Goal: Task Accomplishment & Management: Use online tool/utility

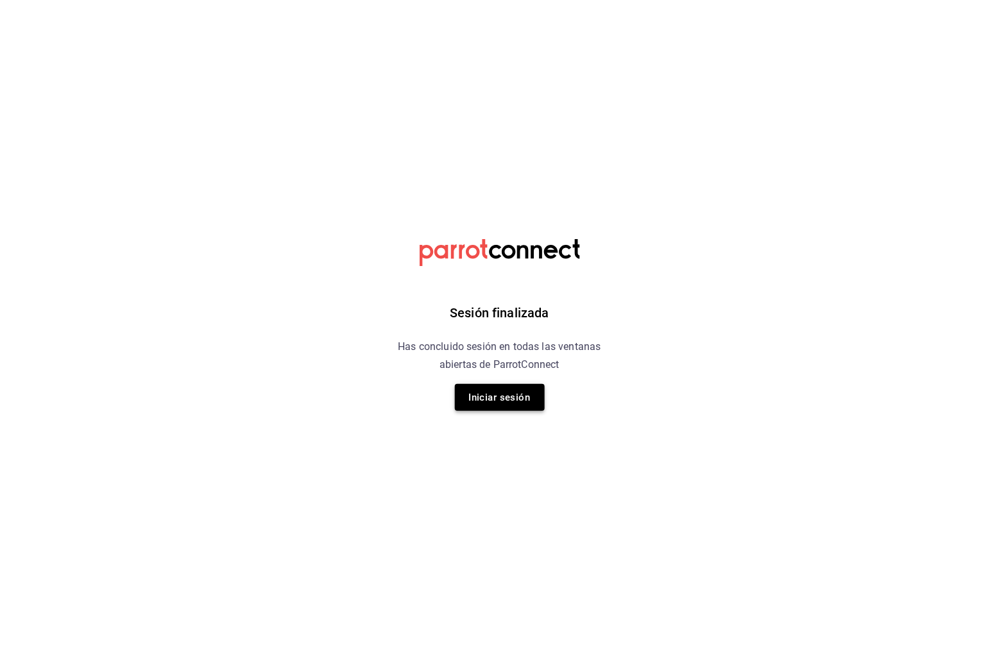
click at [515, 396] on button "Iniciar sesión" at bounding box center [500, 397] width 90 height 27
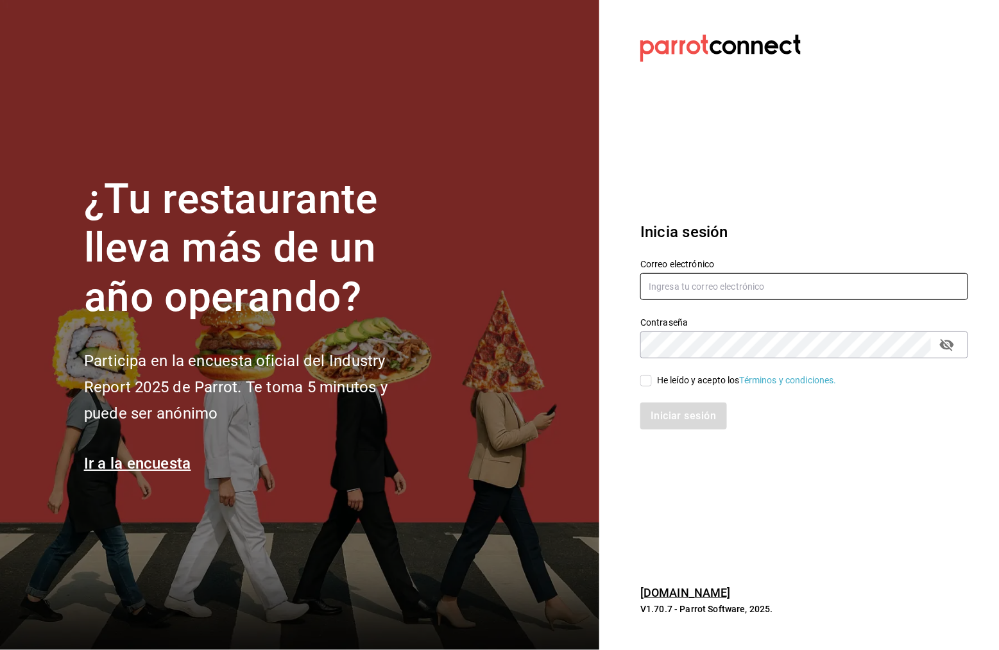
type input "[EMAIL_ADDRESS][DOMAIN_NAME]"
click at [643, 384] on input "He leído y acepto los Términos y condiciones." at bounding box center [646, 381] width 12 height 12
checkbox input "true"
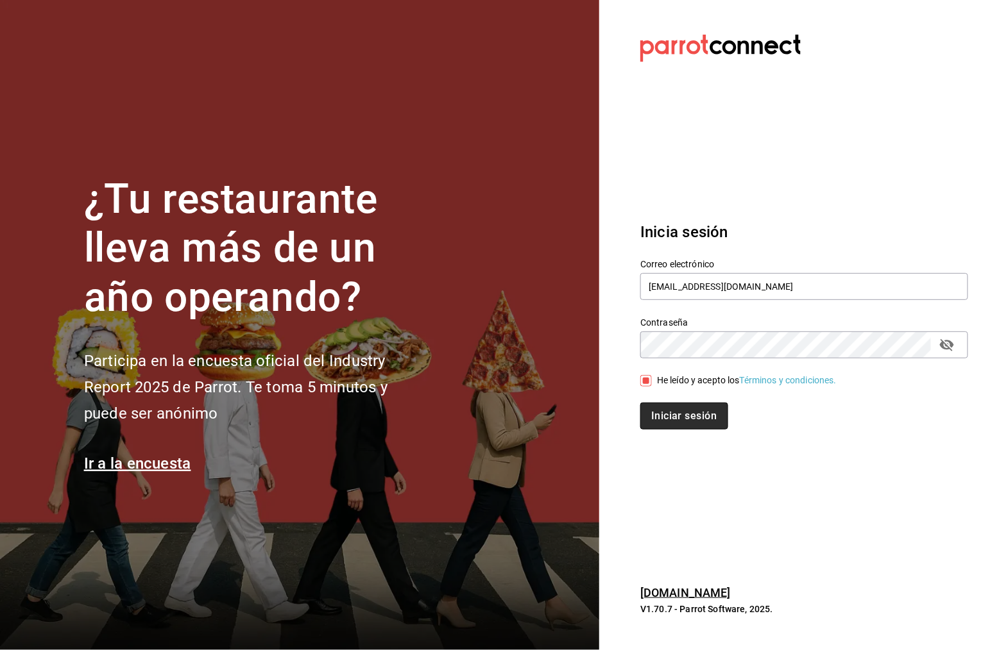
click at [706, 424] on button "Iniciar sesión" at bounding box center [683, 416] width 87 height 27
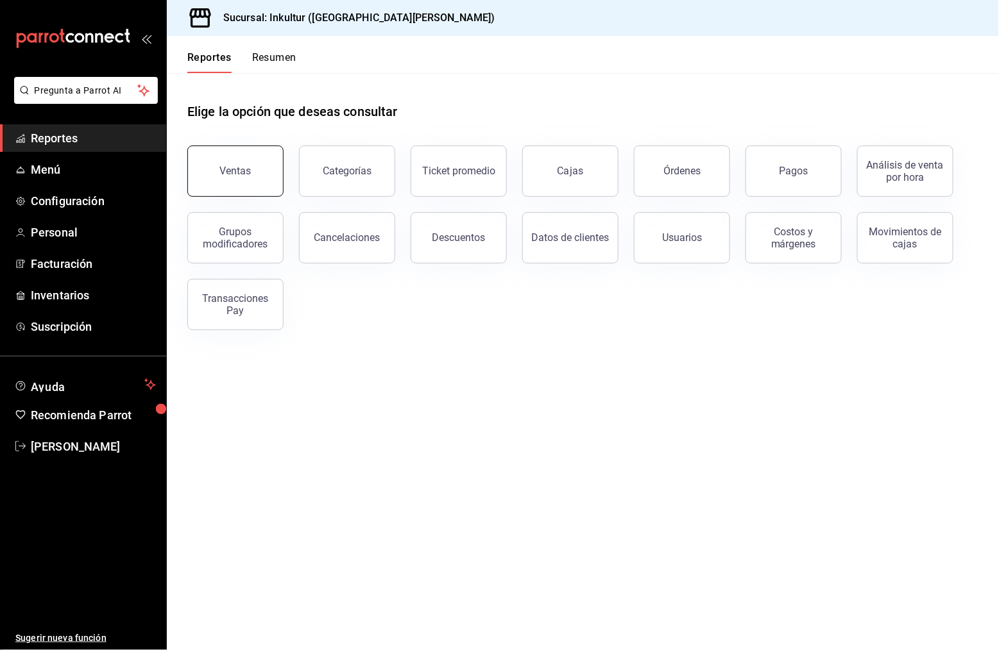
click at [235, 169] on div "Ventas" at bounding box center [235, 171] width 31 height 12
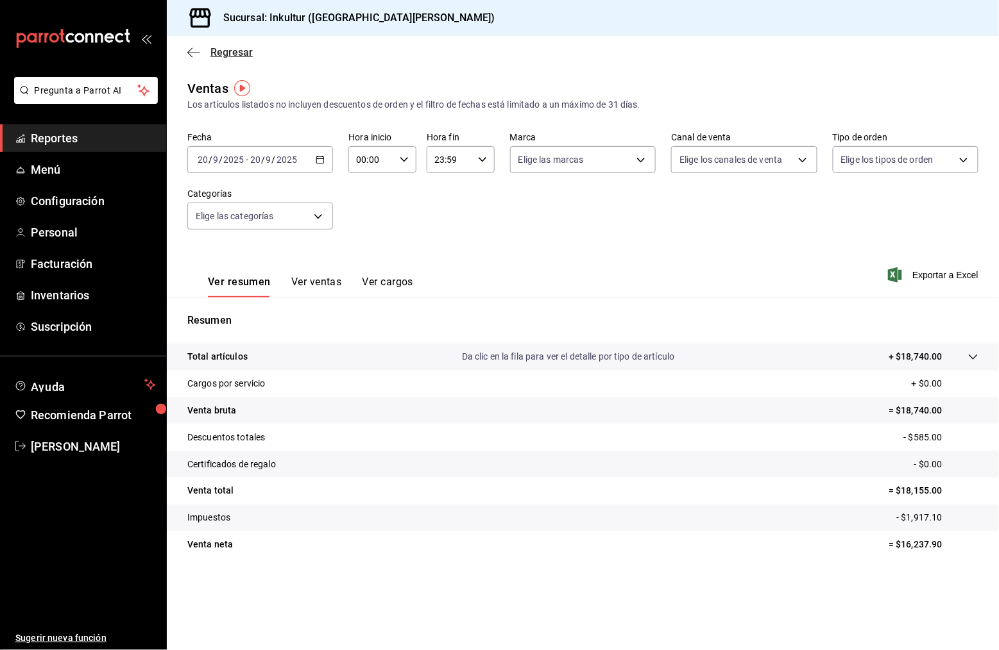
click at [194, 51] on icon "button" at bounding box center [193, 53] width 13 height 12
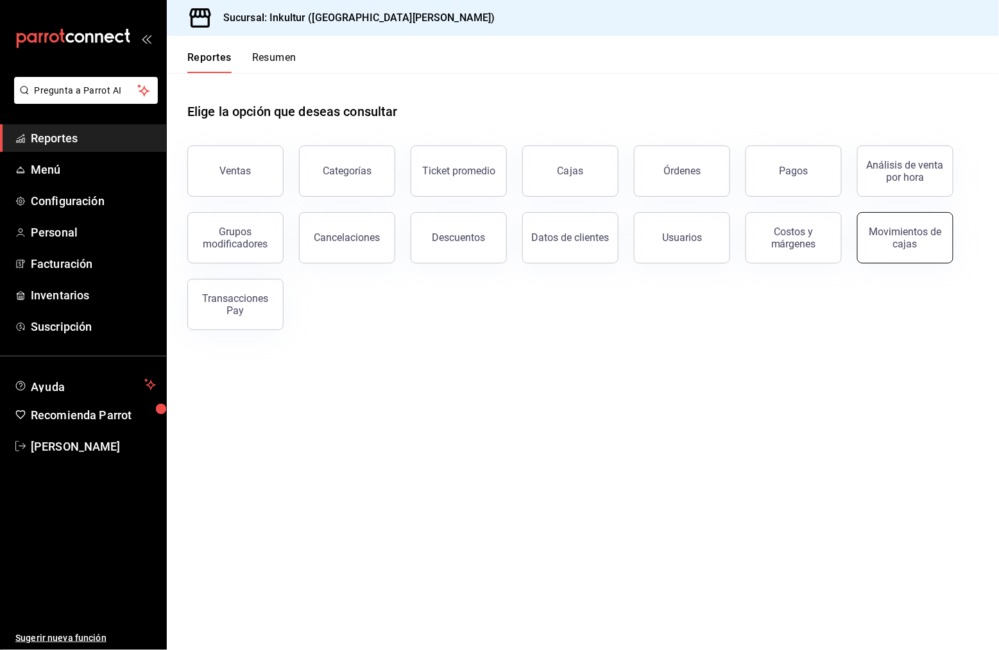
click at [928, 250] on button "Movimientos de cajas" at bounding box center [905, 237] width 96 height 51
